Goal: Transaction & Acquisition: Purchase product/service

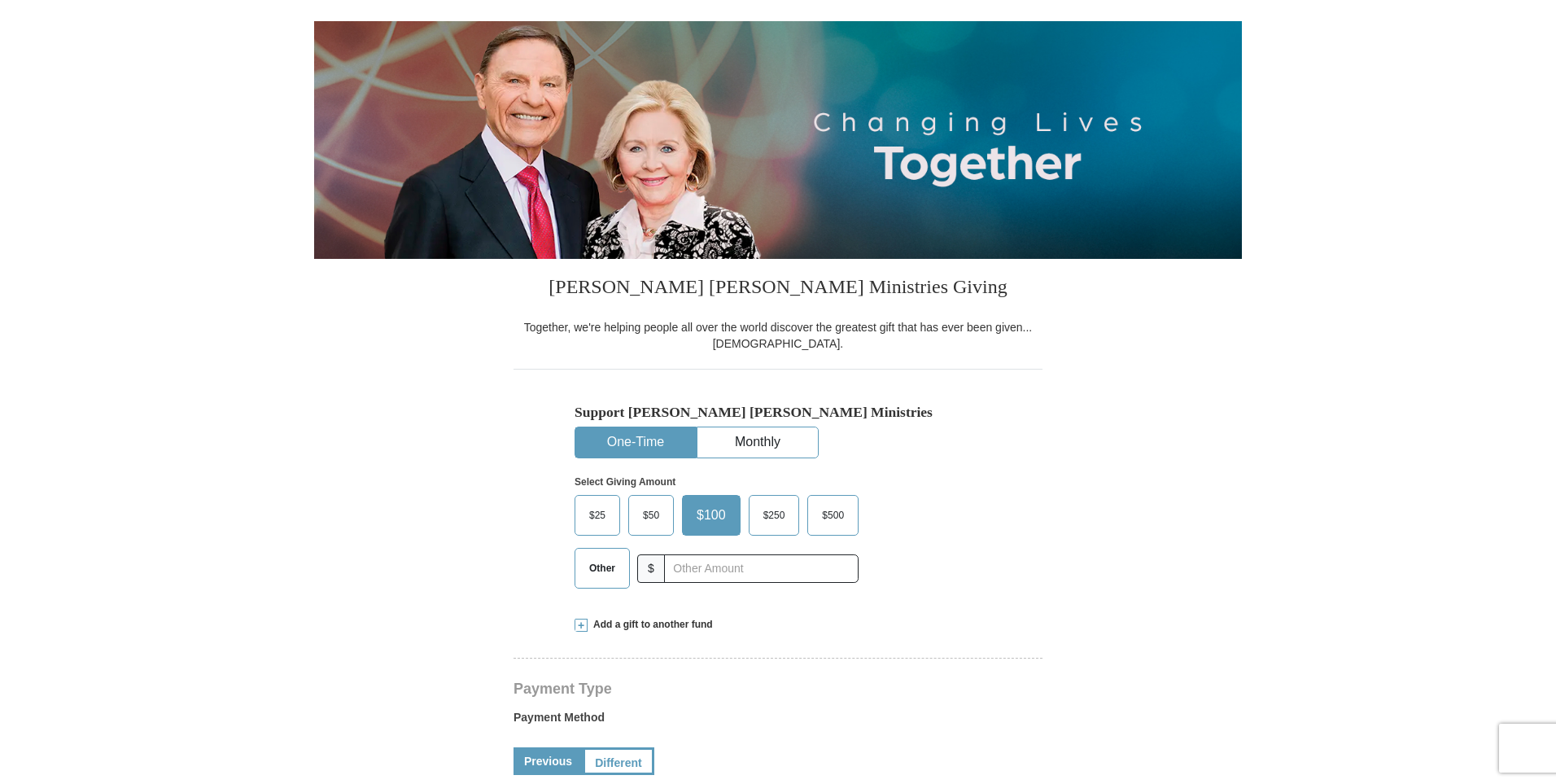
scroll to position [119, 0]
select select "AZ"
click at [715, 527] on span "$100" at bounding box center [711, 515] width 45 height 24
click at [0, 0] on input "$100" at bounding box center [0, 0] width 0 height 0
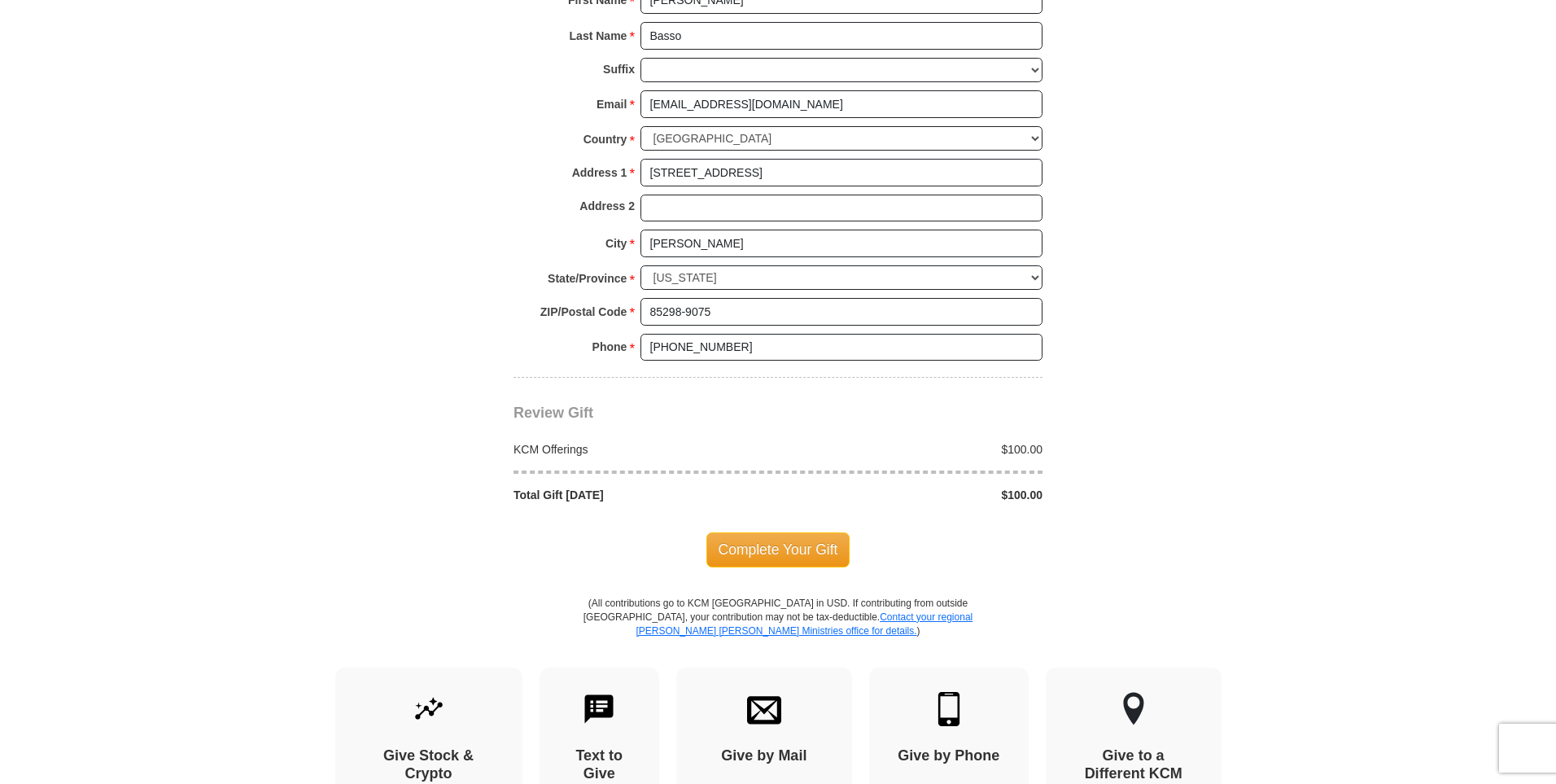
scroll to position [1157, 0]
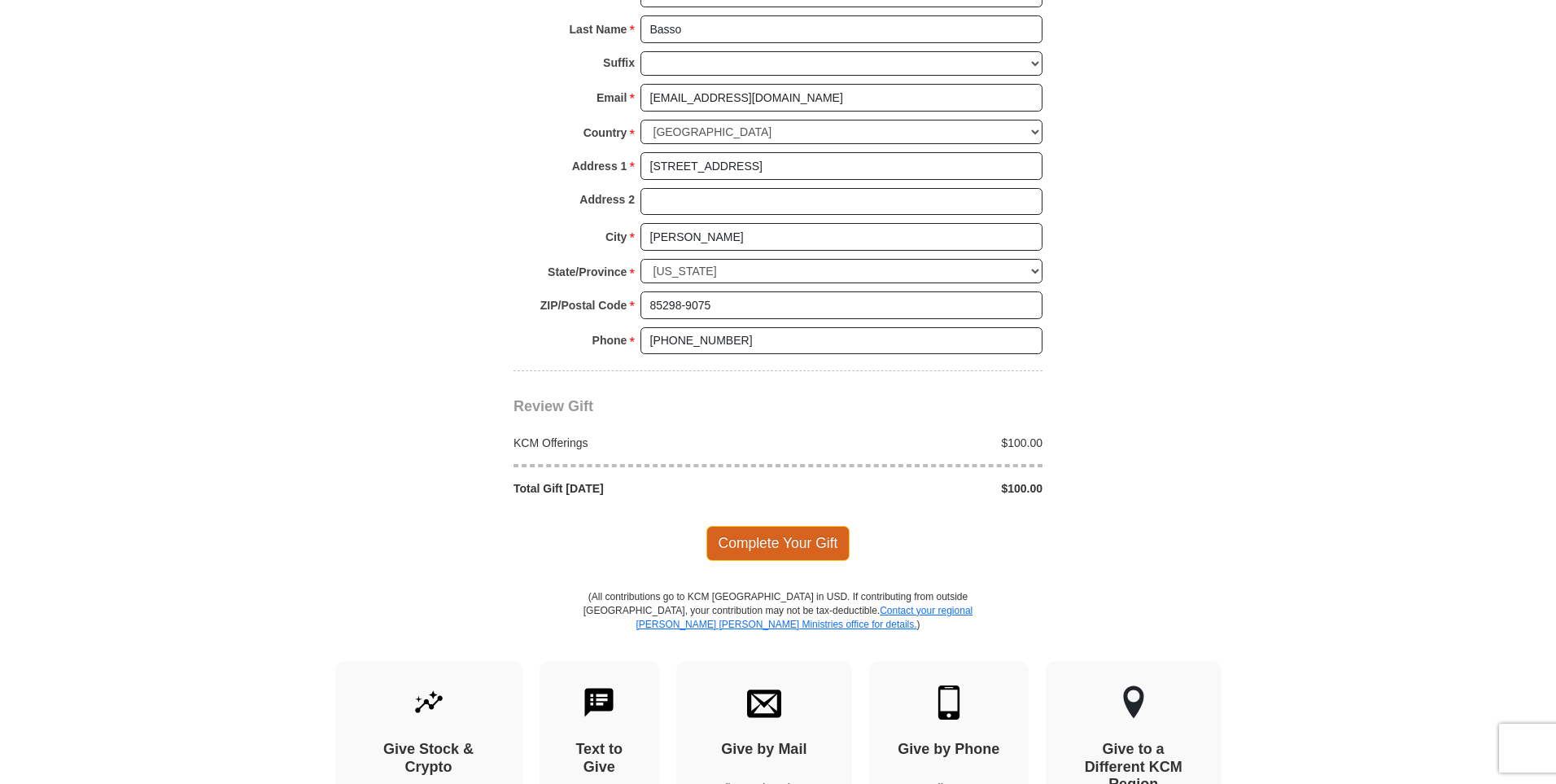
click at [802, 541] on span "Complete Your Gift" at bounding box center [778, 542] width 144 height 34
